Goal: Information Seeking & Learning: Check status

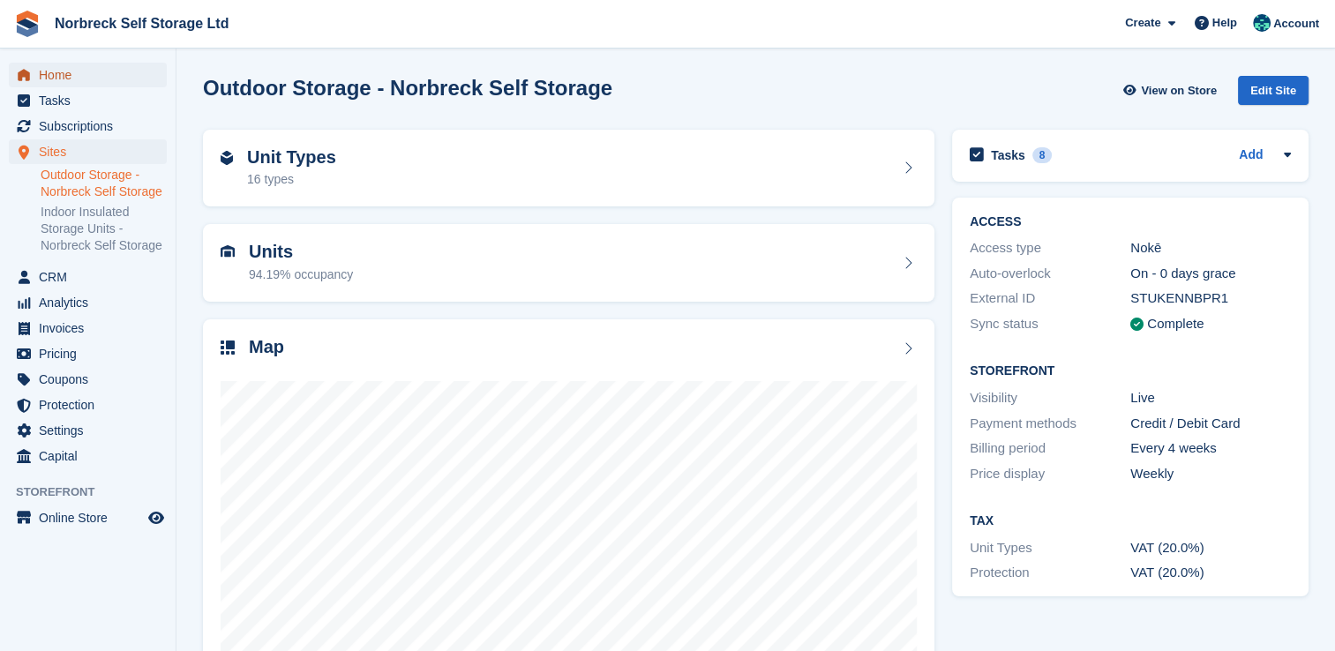
click at [79, 71] on span "Home" at bounding box center [92, 75] width 106 height 25
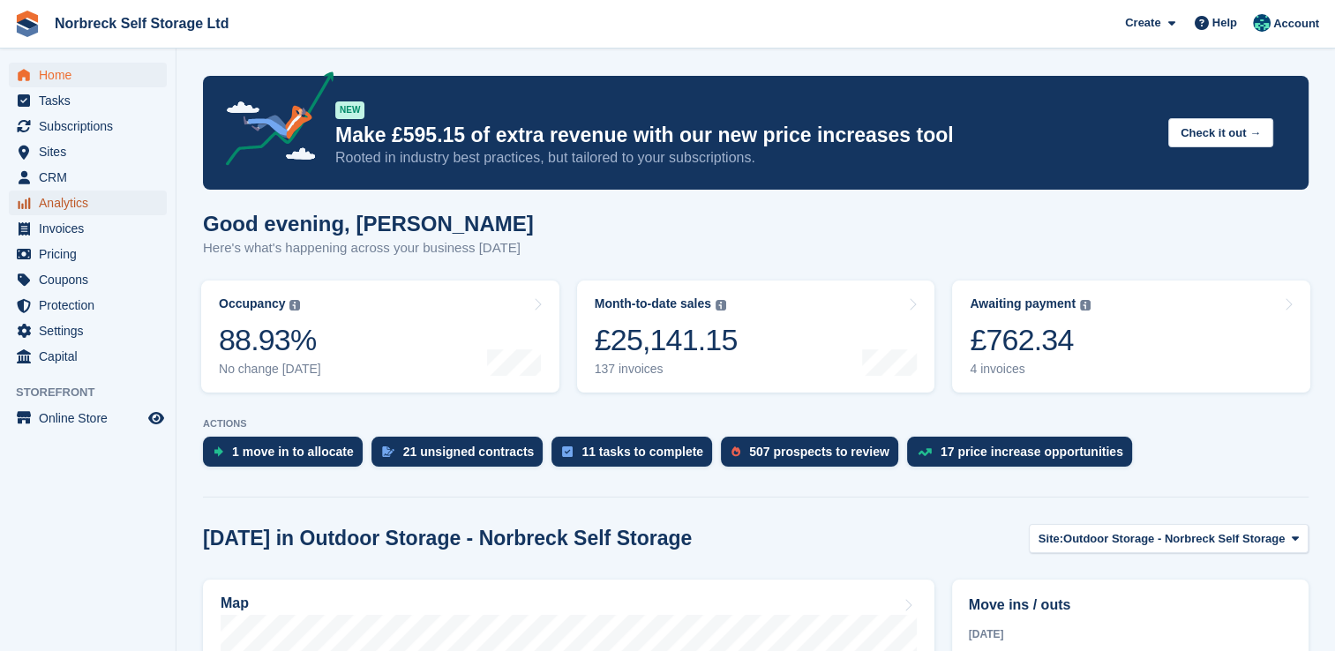
click at [86, 204] on span "Analytics" at bounding box center [92, 203] width 106 height 25
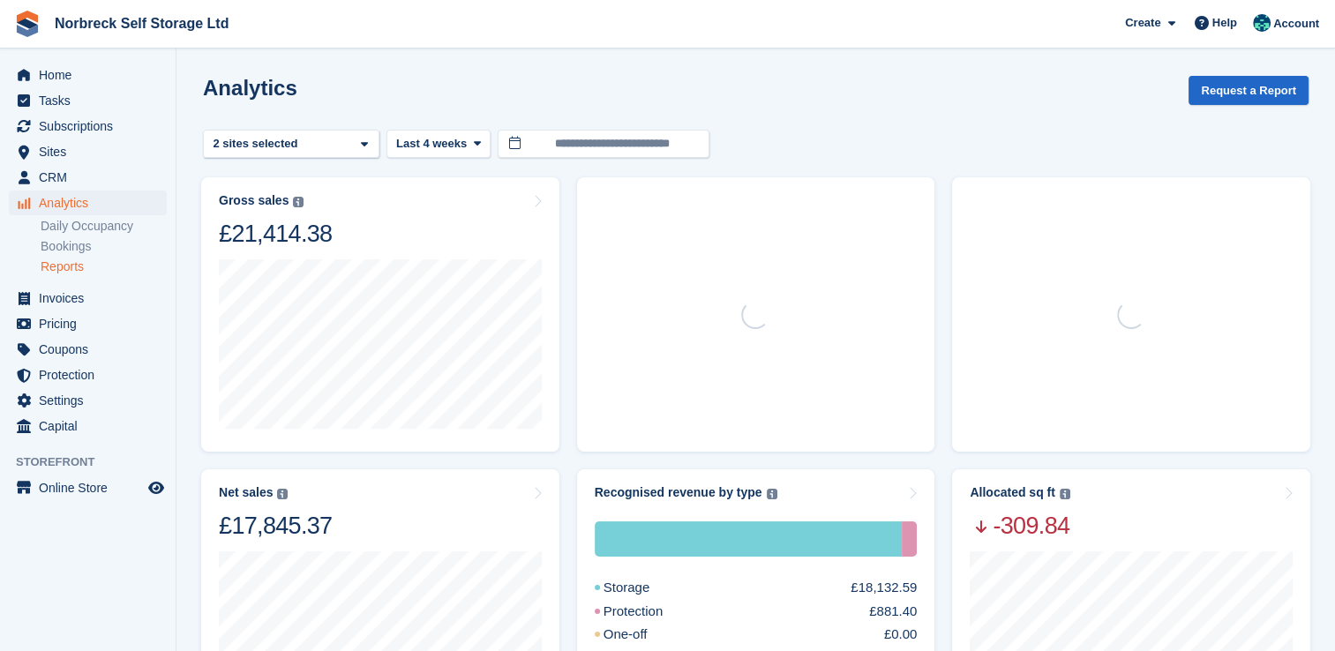
click at [73, 270] on link "Reports" at bounding box center [104, 267] width 126 height 17
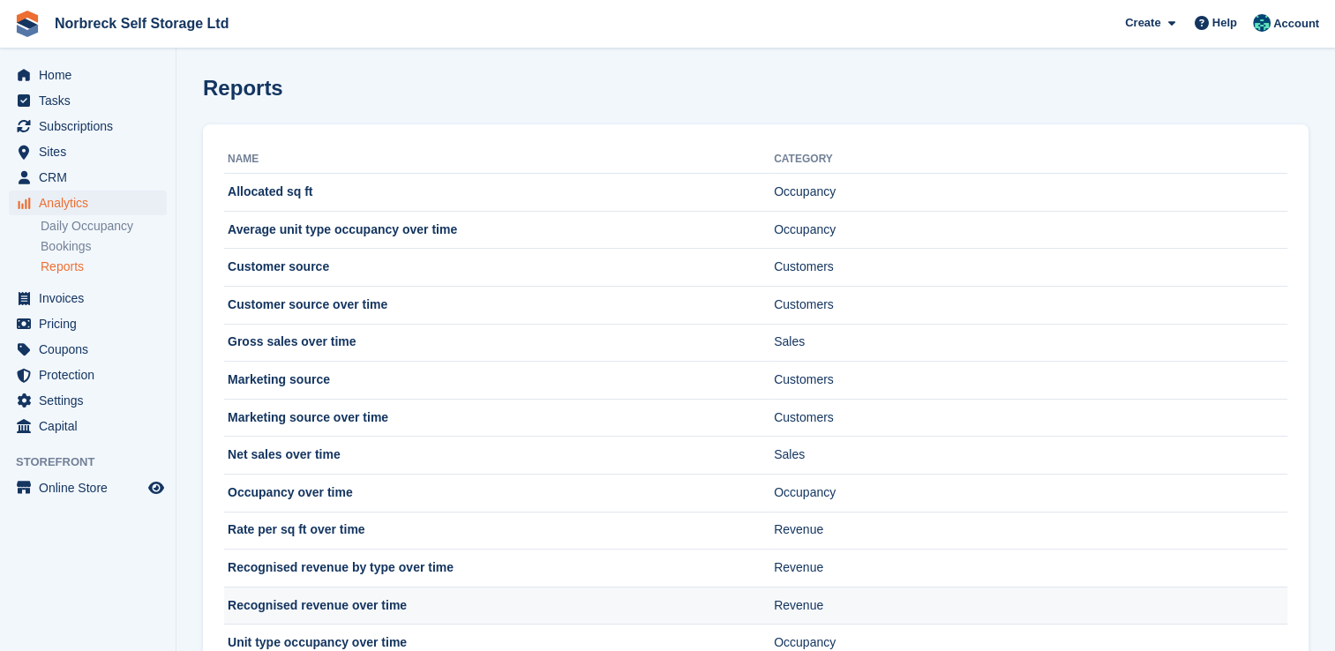
click at [321, 605] on td "Recognised revenue over time" at bounding box center [499, 606] width 550 height 38
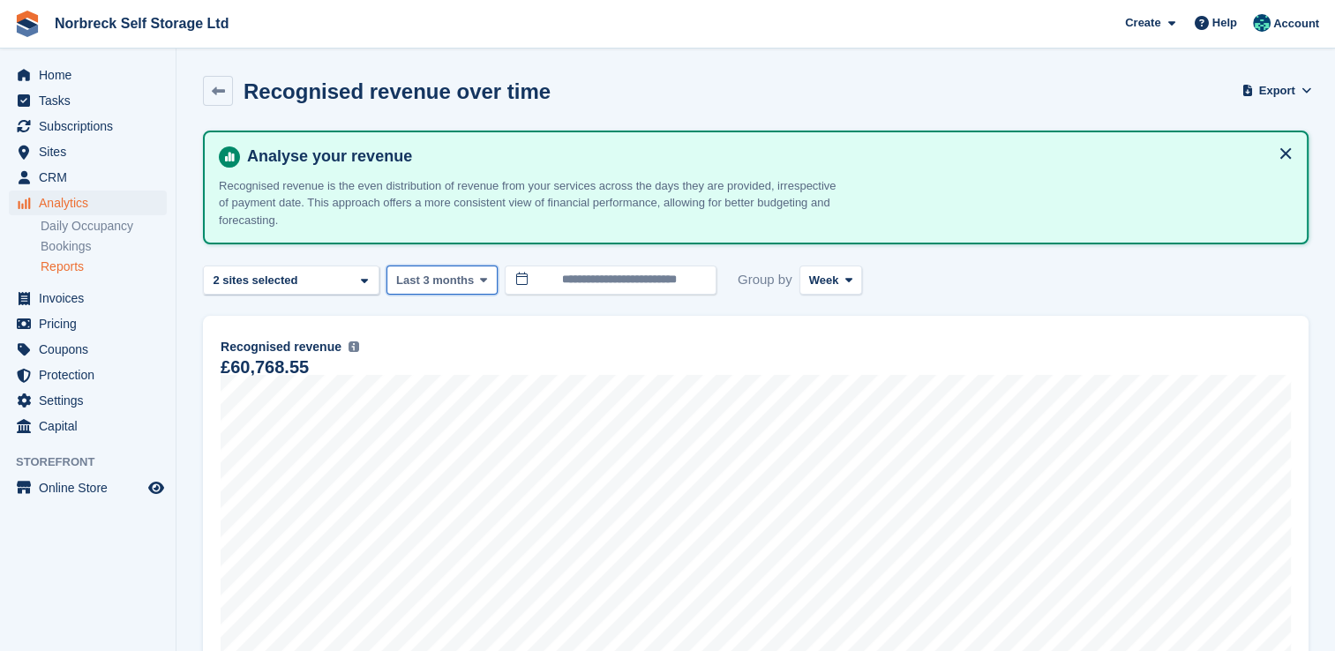
click at [480, 280] on icon at bounding box center [483, 279] width 7 height 11
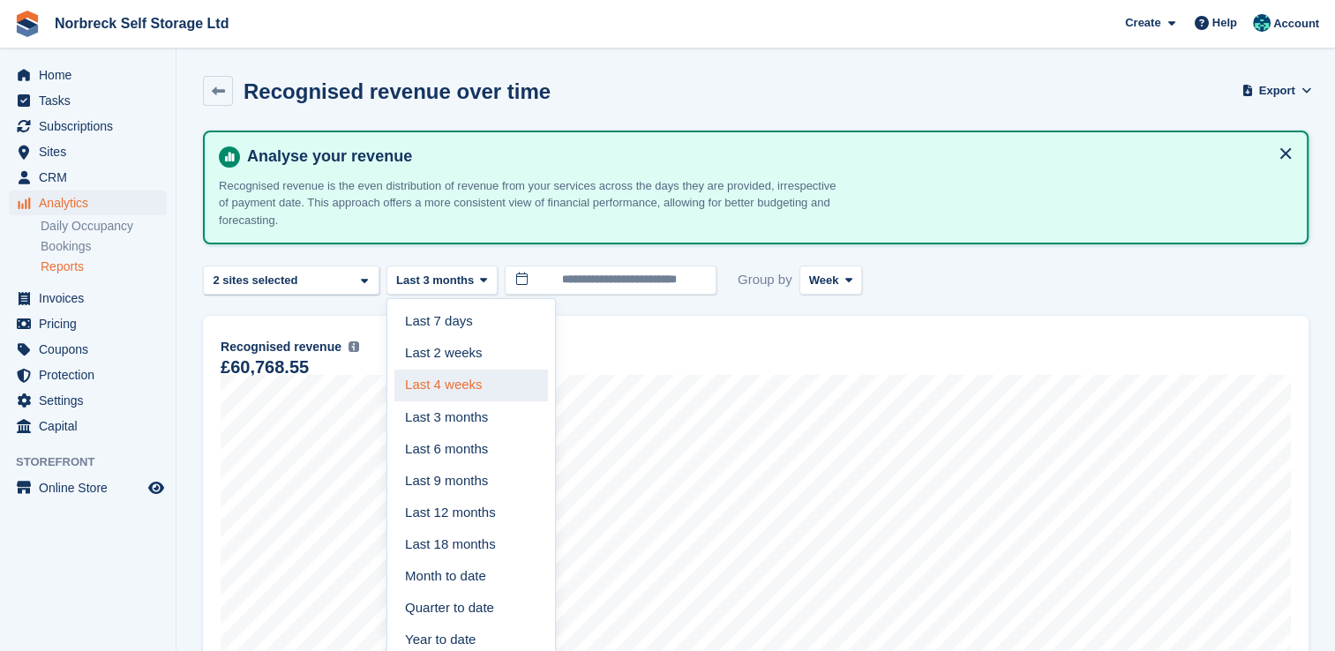
click at [448, 381] on link "Last 4 weeks" at bounding box center [472, 386] width 154 height 32
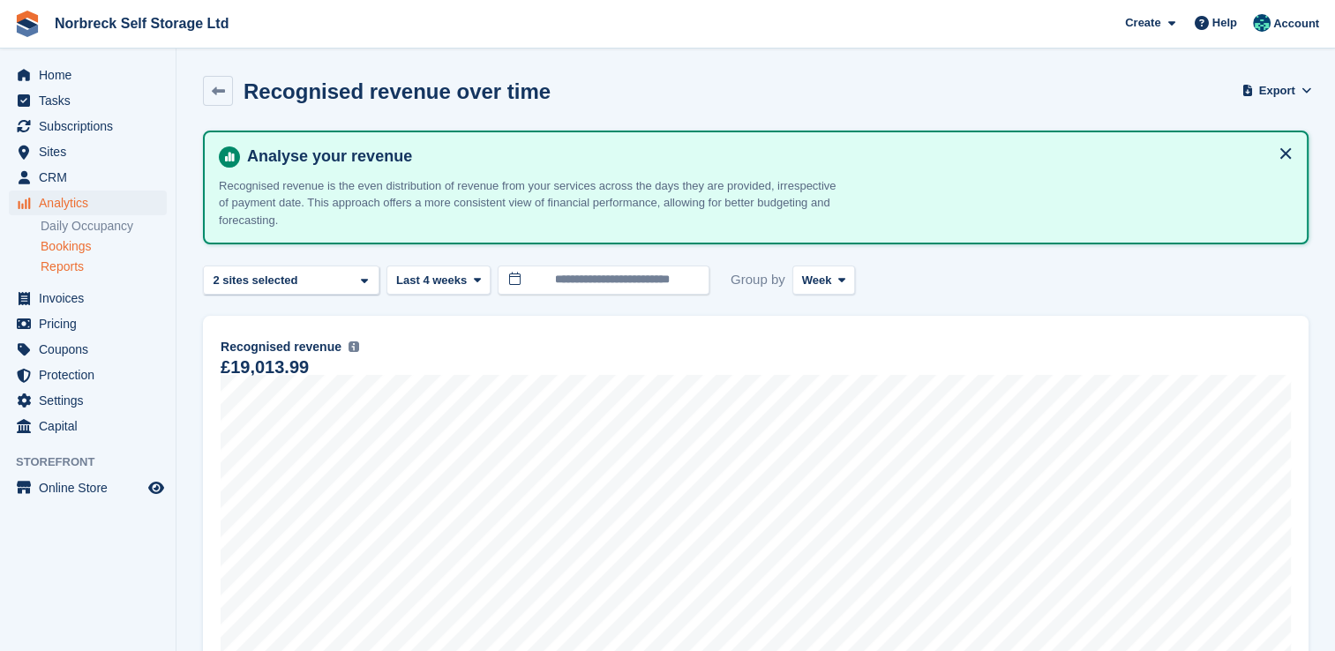
click at [70, 248] on link "Bookings" at bounding box center [104, 246] width 126 height 17
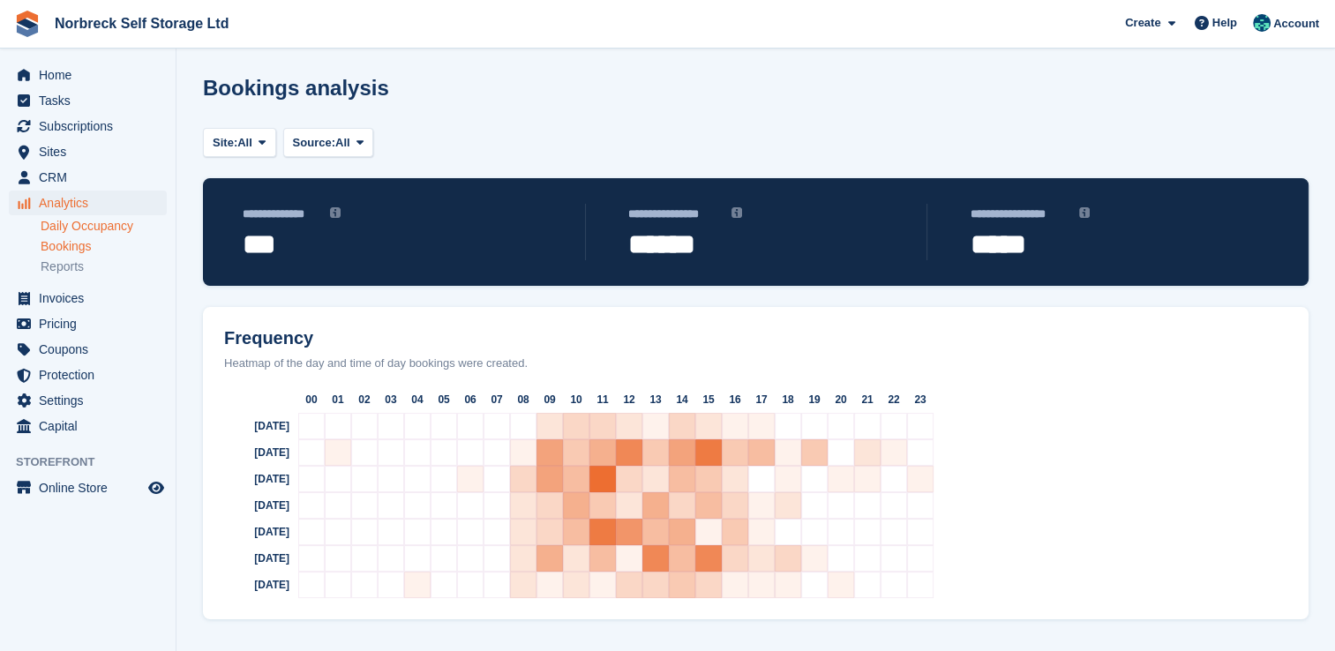
click at [120, 228] on link "Daily Occupancy" at bounding box center [104, 226] width 126 height 17
